Goal: Navigation & Orientation: Find specific page/section

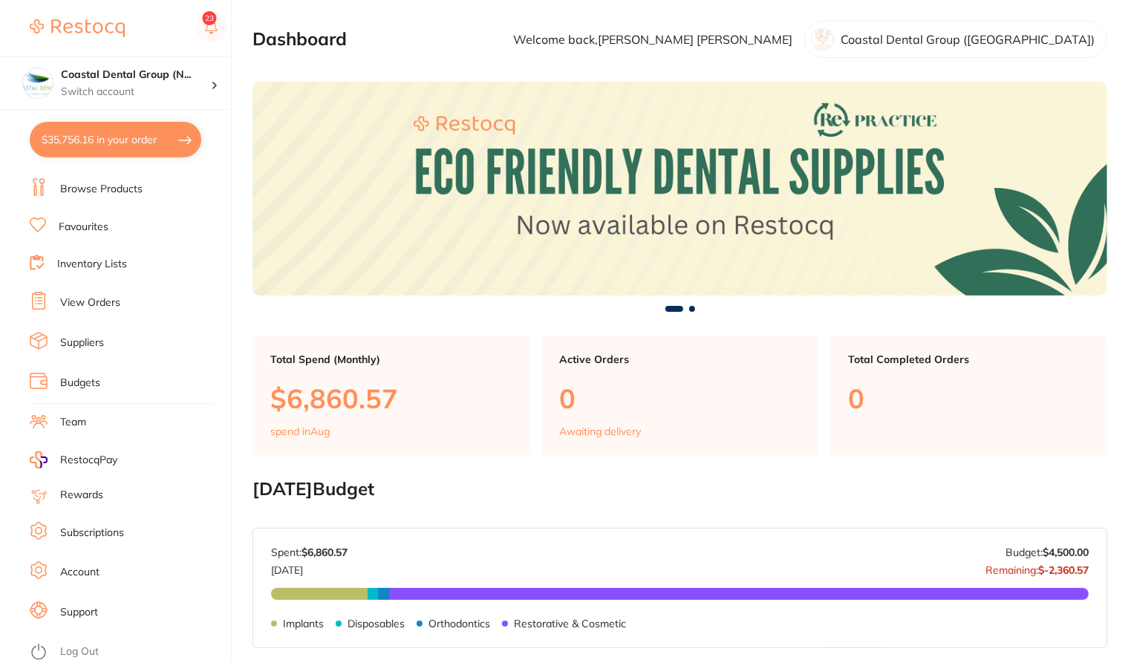
type input "5"
type input "8"
click at [68, 646] on link "Log Out" at bounding box center [79, 653] width 39 height 15
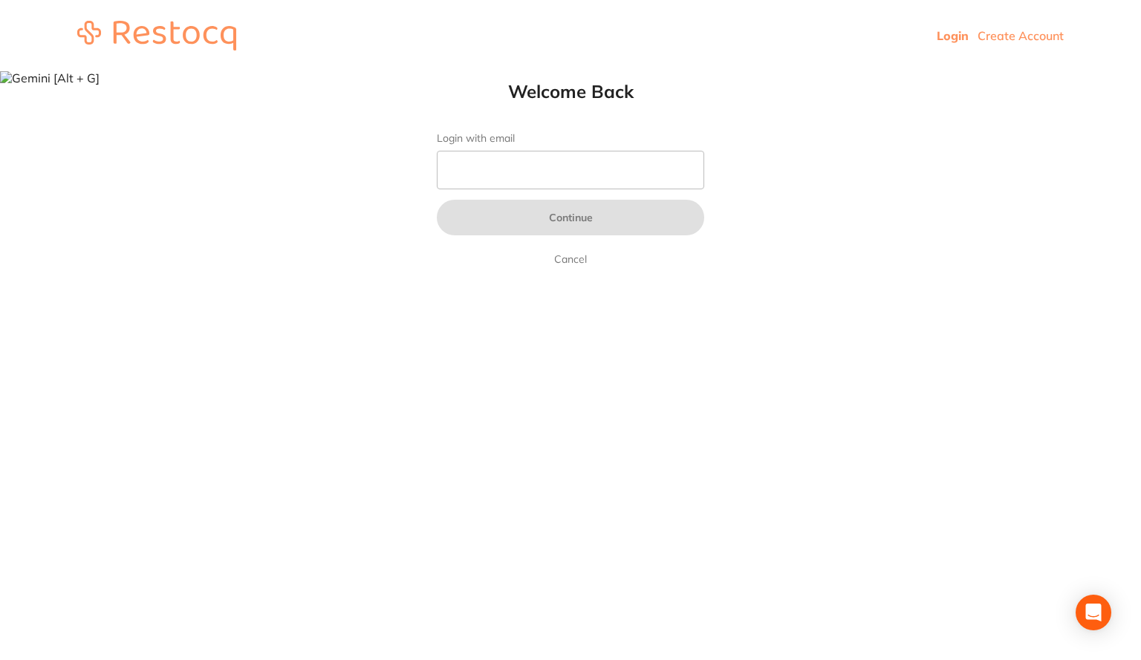
click at [944, 36] on link "Login" at bounding box center [953, 35] width 32 height 15
click at [950, 36] on link "Login" at bounding box center [953, 35] width 32 height 15
click at [557, 173] on input "Login with email" at bounding box center [570, 170] width 267 height 39
type input "d"
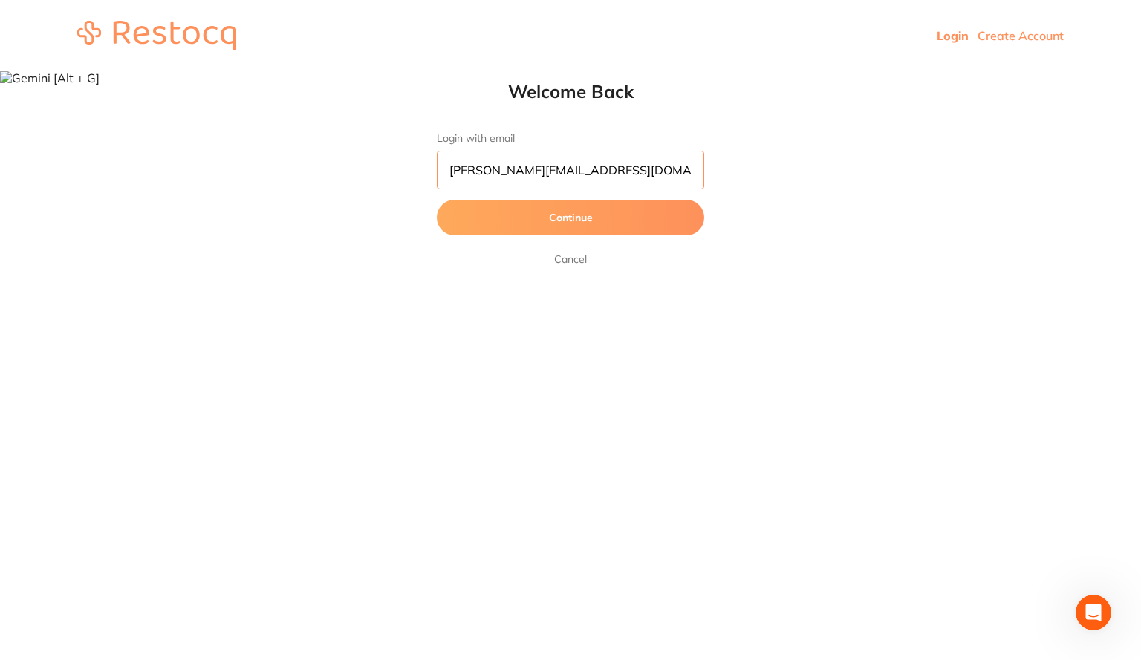
type input "sheela@restocq.com"
click at [682, 218] on button "Continue" at bounding box center [570, 218] width 267 height 36
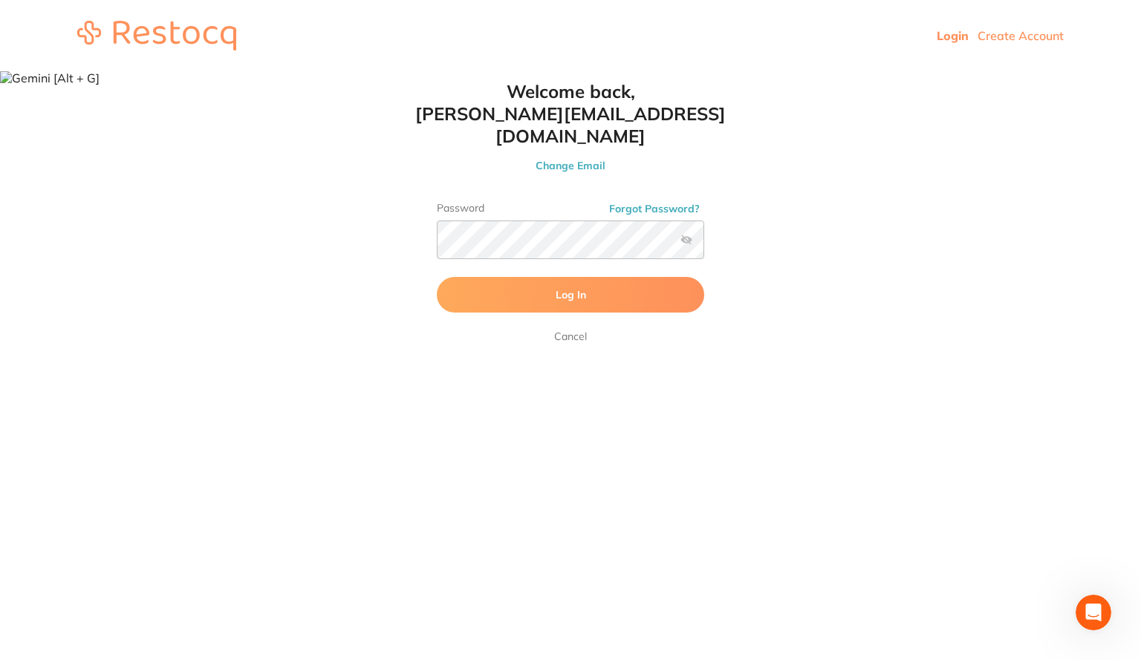
click at [689, 277] on button "Log In" at bounding box center [570, 295] width 267 height 36
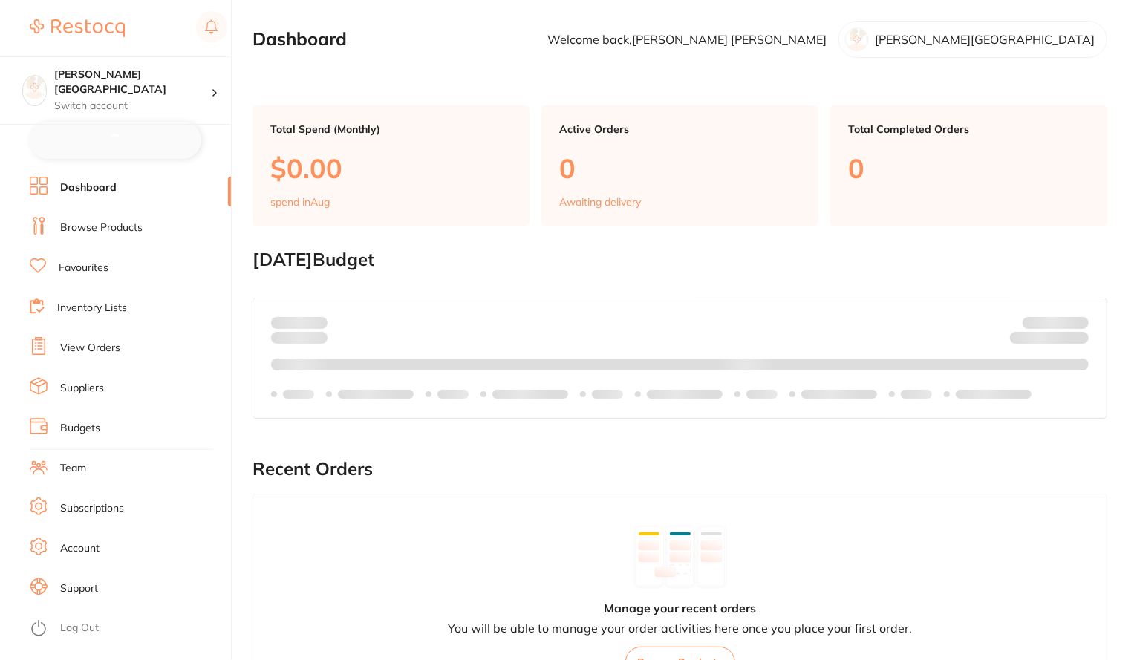
checkbox input "false"
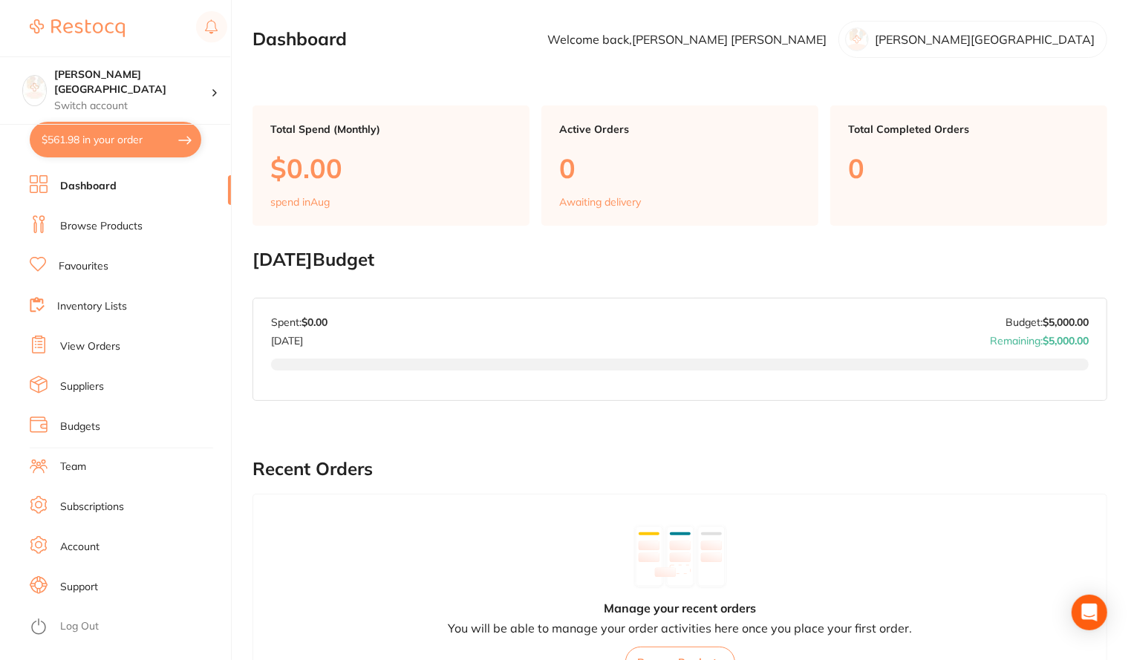
click at [86, 391] on link "Suppliers" at bounding box center [82, 387] width 44 height 15
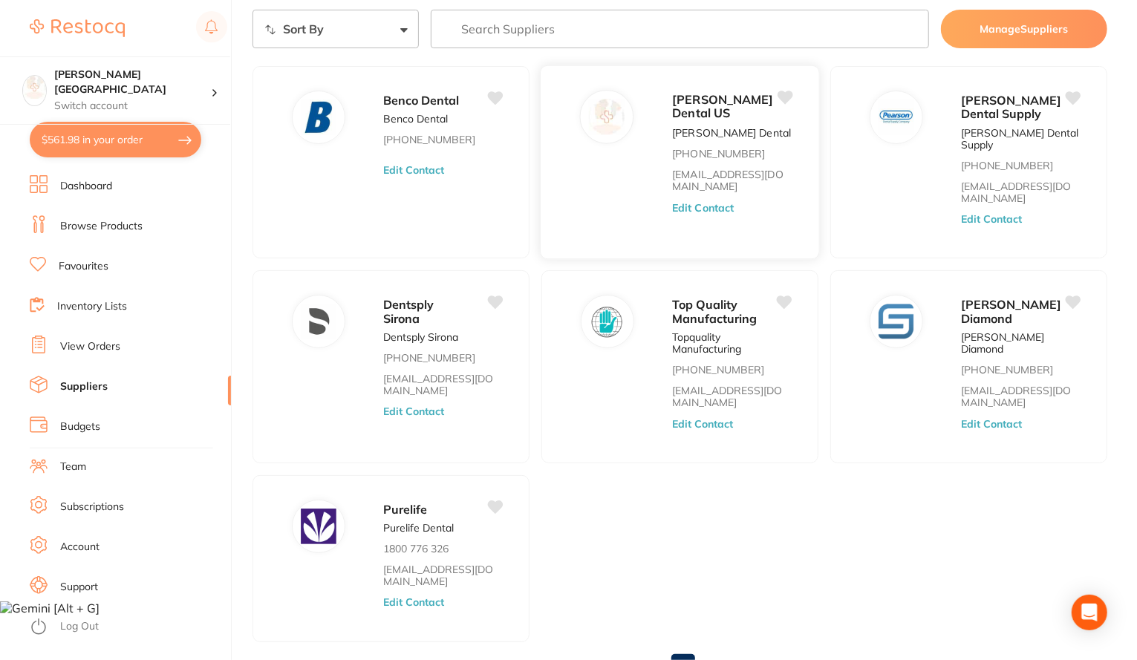
scroll to position [53, 0]
